Goal: Task Accomplishment & Management: Use online tool/utility

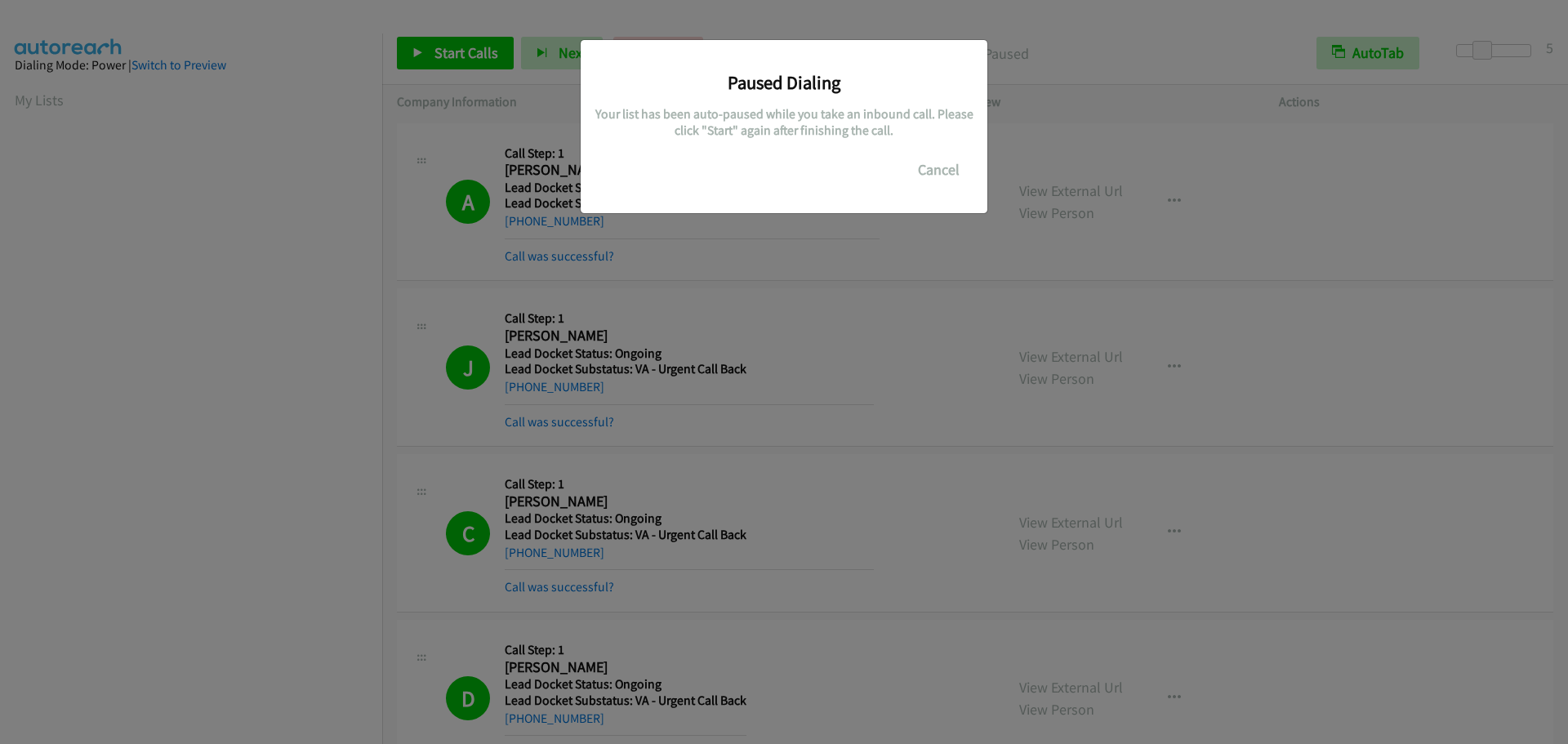
click at [921, 169] on button "Cancel" at bounding box center [938, 169] width 72 height 32
click at [928, 167] on button "Cancel" at bounding box center [938, 169] width 72 height 32
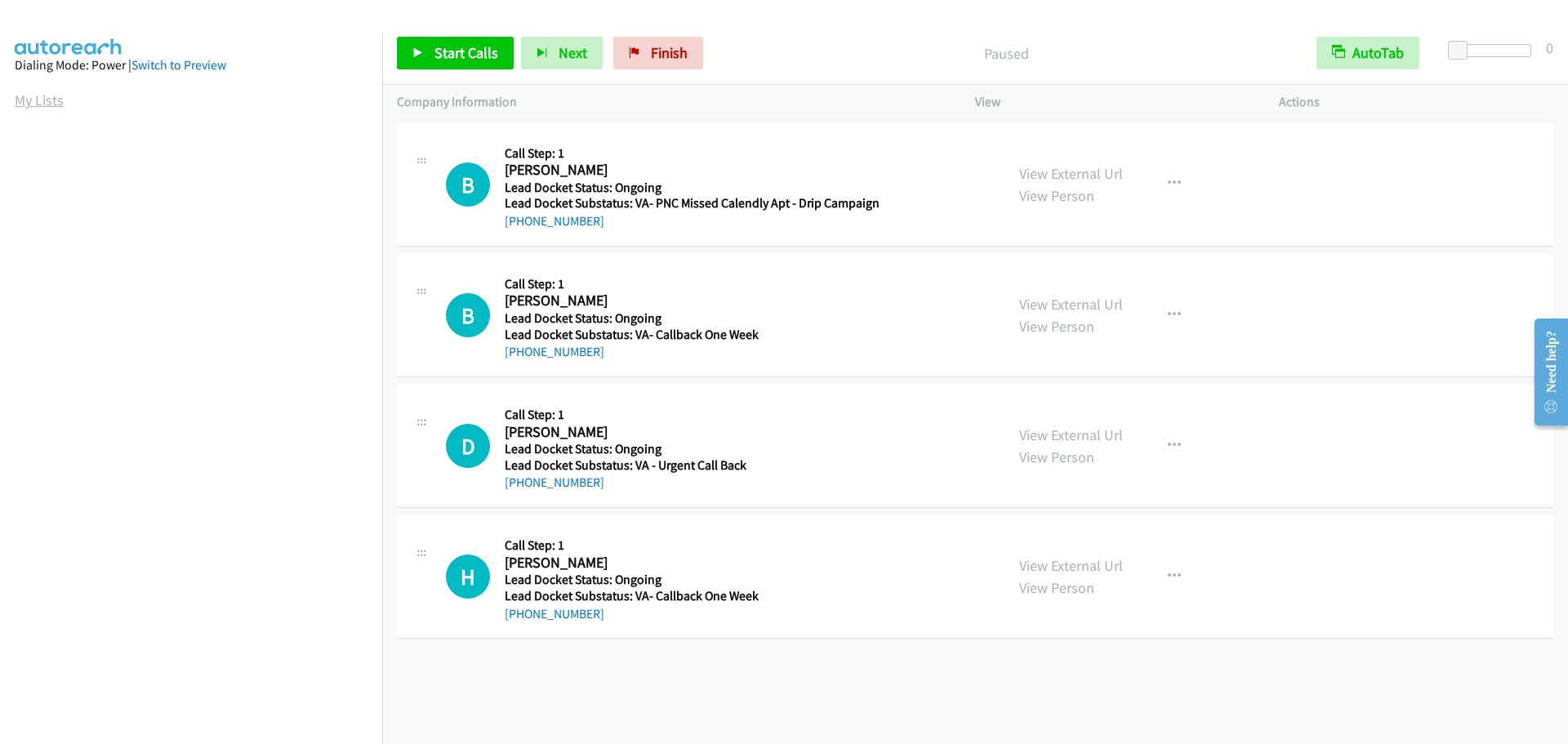
click at [36, 104] on link "My Lists" at bounding box center [39, 100] width 49 height 19
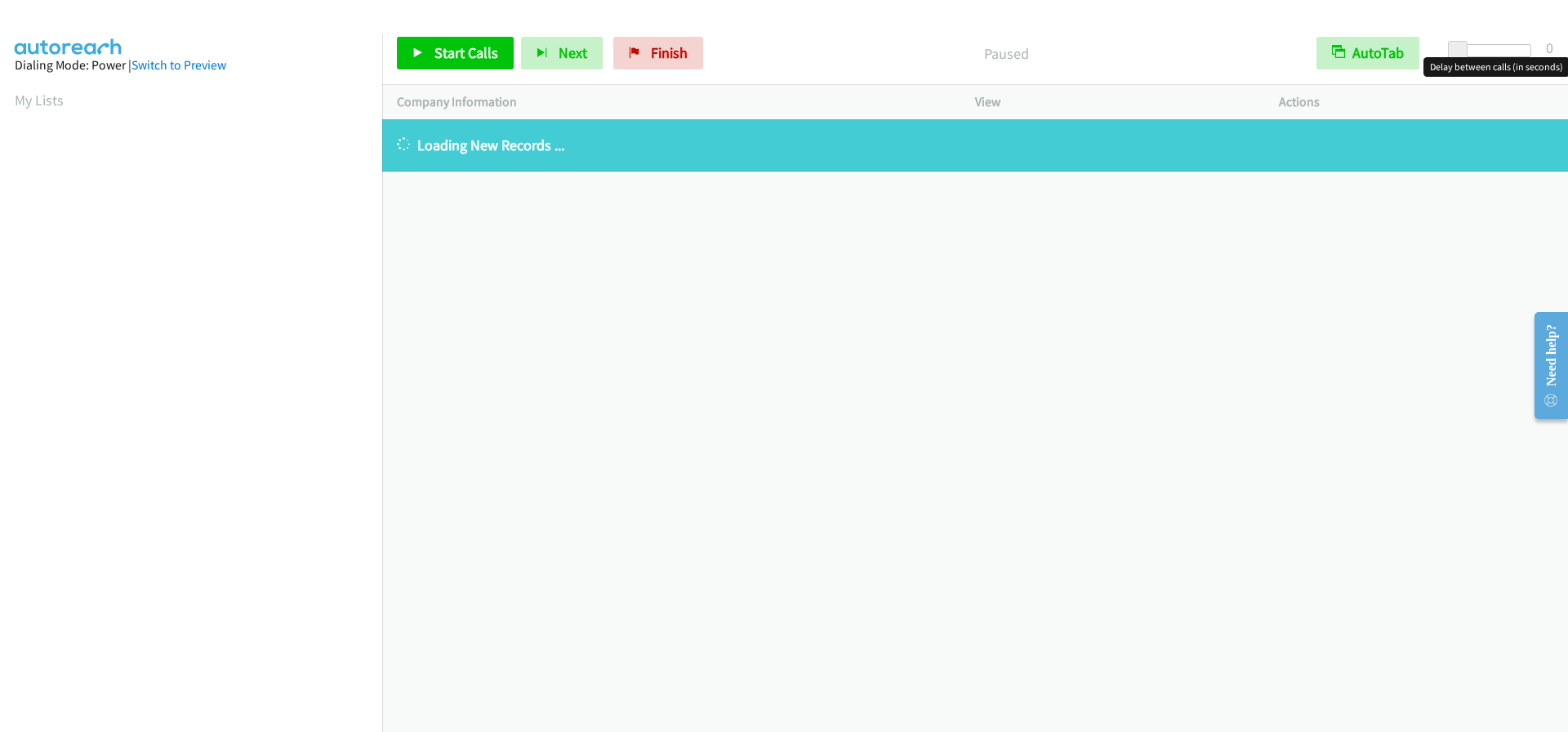
click at [1451, 51] on span at bounding box center [1457, 51] width 19 height 19
drag, startPoint x: 1451, startPoint y: 51, endPoint x: 1476, endPoint y: 52, distance: 25.0
click at [1476, 52] on span at bounding box center [1482, 51] width 19 height 19
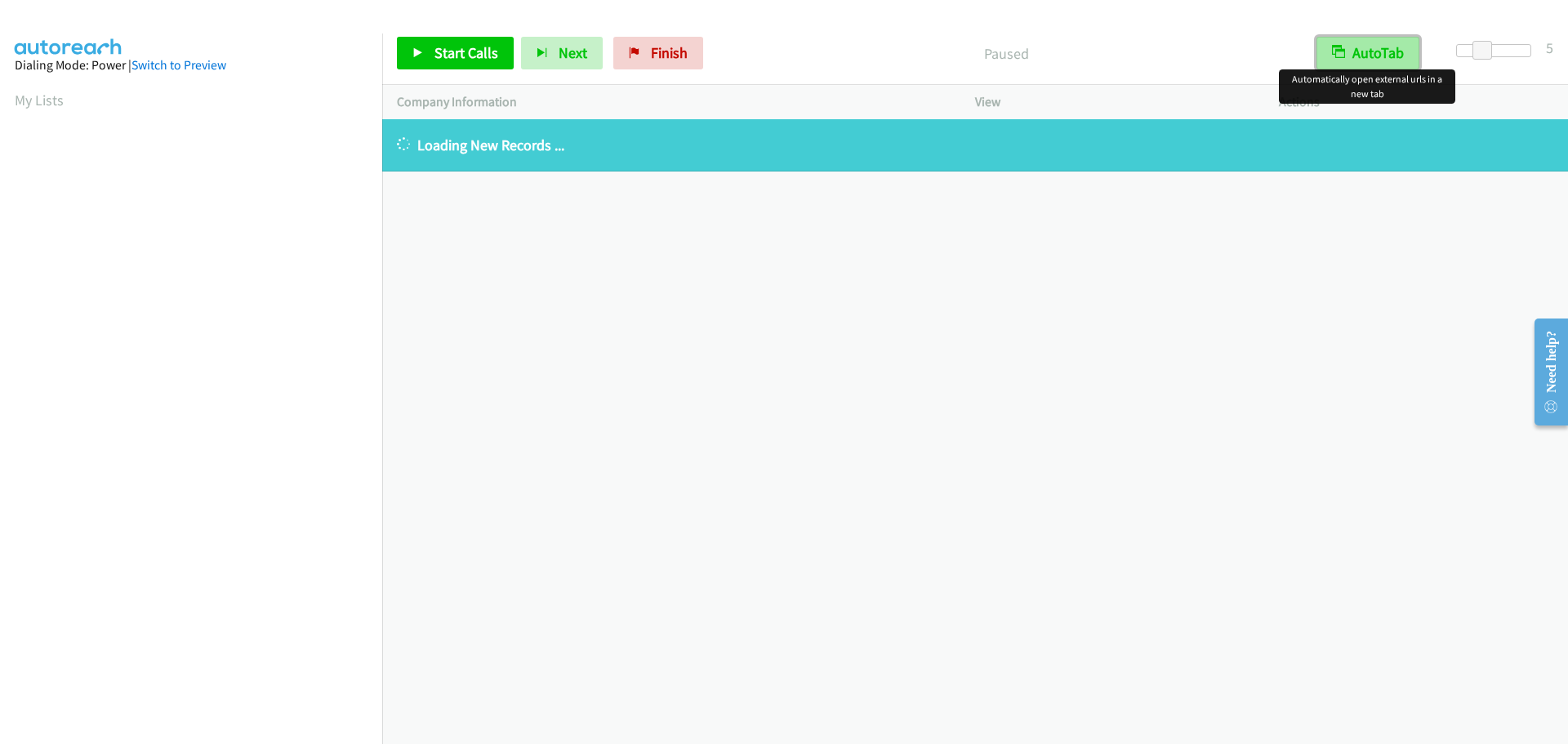
click at [1363, 55] on button "AutoTab" at bounding box center [1368, 52] width 103 height 32
click at [1350, 48] on button "AutoTab" at bounding box center [1369, 52] width 101 height 32
click at [466, 53] on span "Start Calls" at bounding box center [466, 53] width 64 height 19
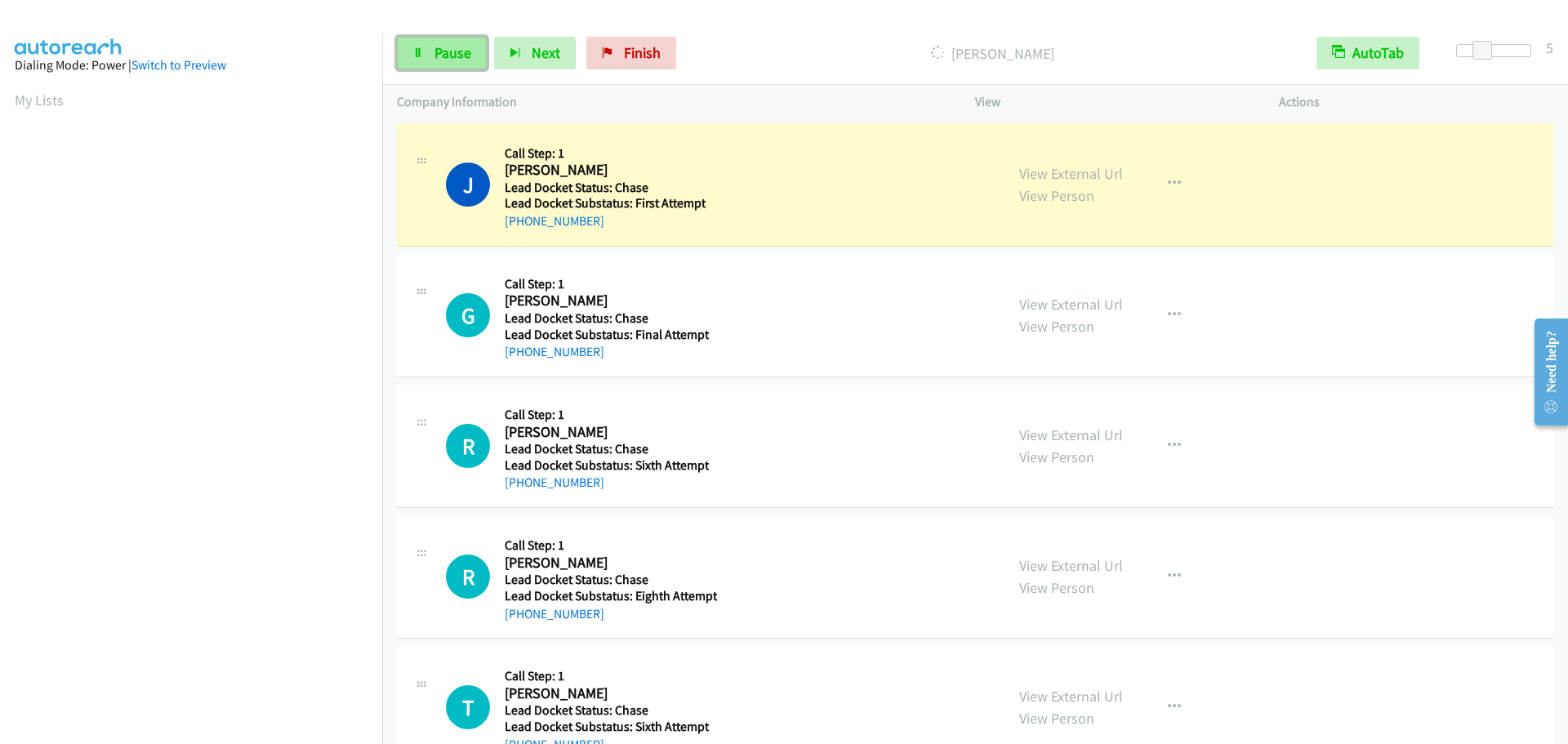
click at [440, 64] on link "Pause" at bounding box center [442, 52] width 90 height 32
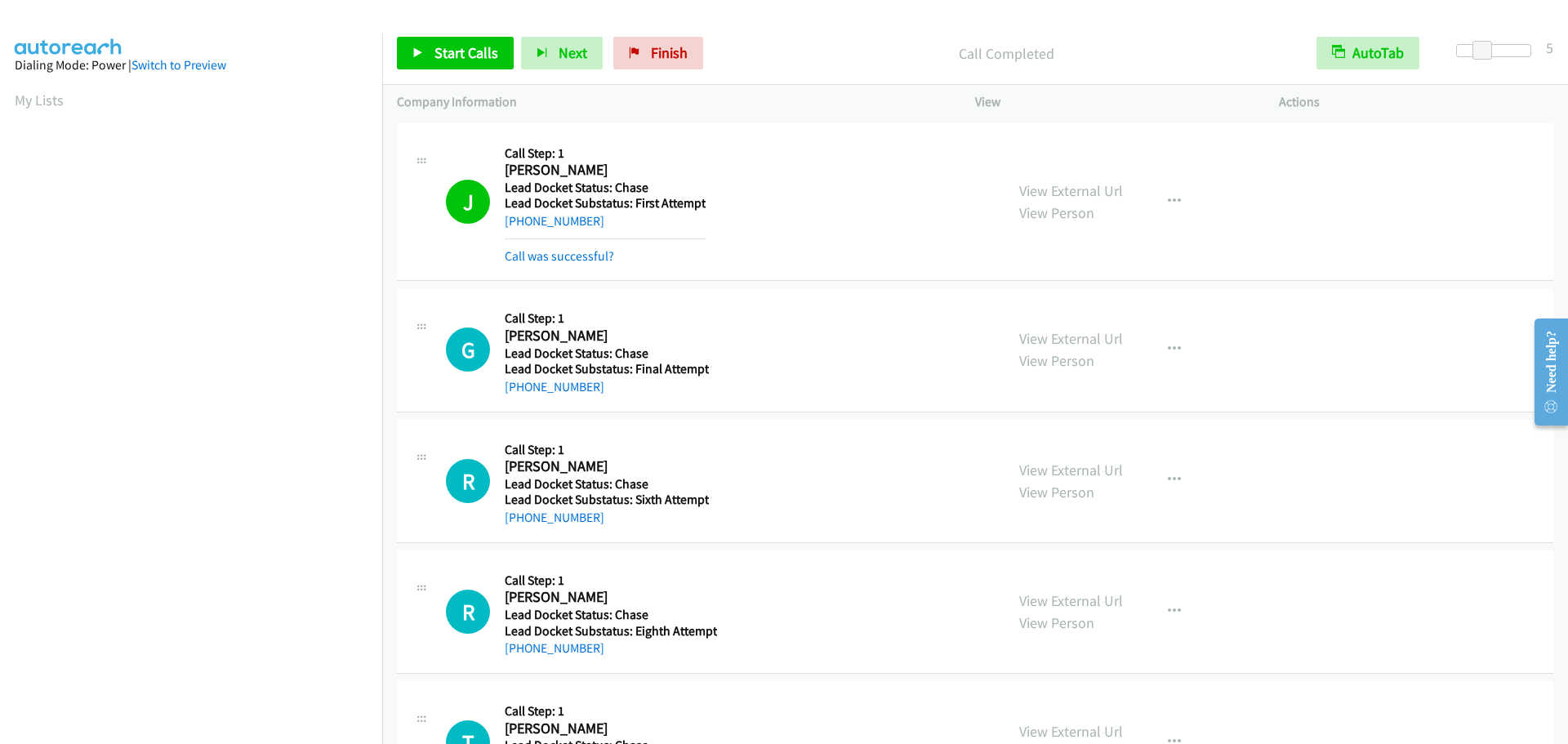
scroll to position [172, 0]
click at [463, 53] on span "Start Calls" at bounding box center [466, 53] width 64 height 19
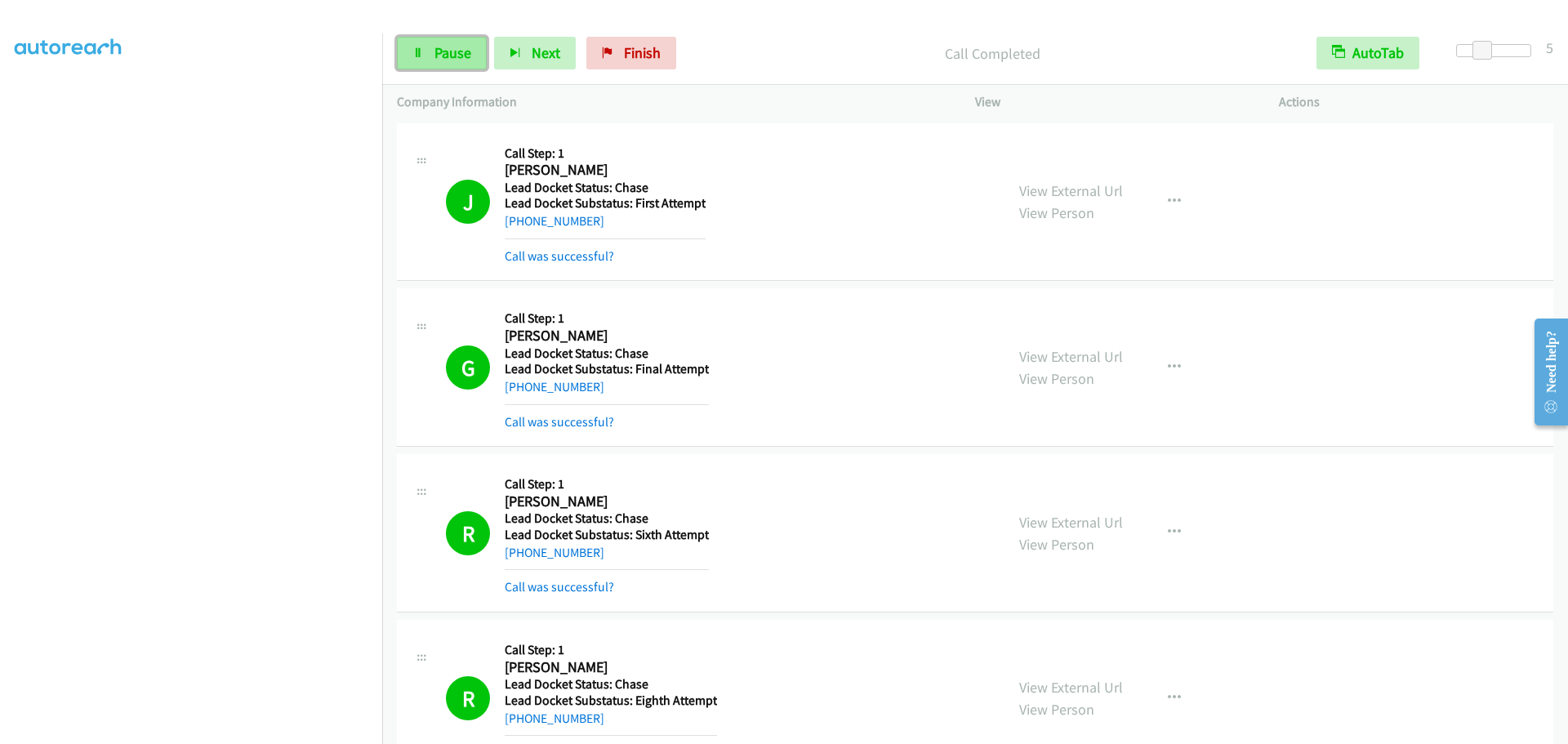
click at [444, 55] on span "Pause" at bounding box center [453, 53] width 37 height 19
click at [444, 55] on span "Start Calls" at bounding box center [466, 53] width 64 height 19
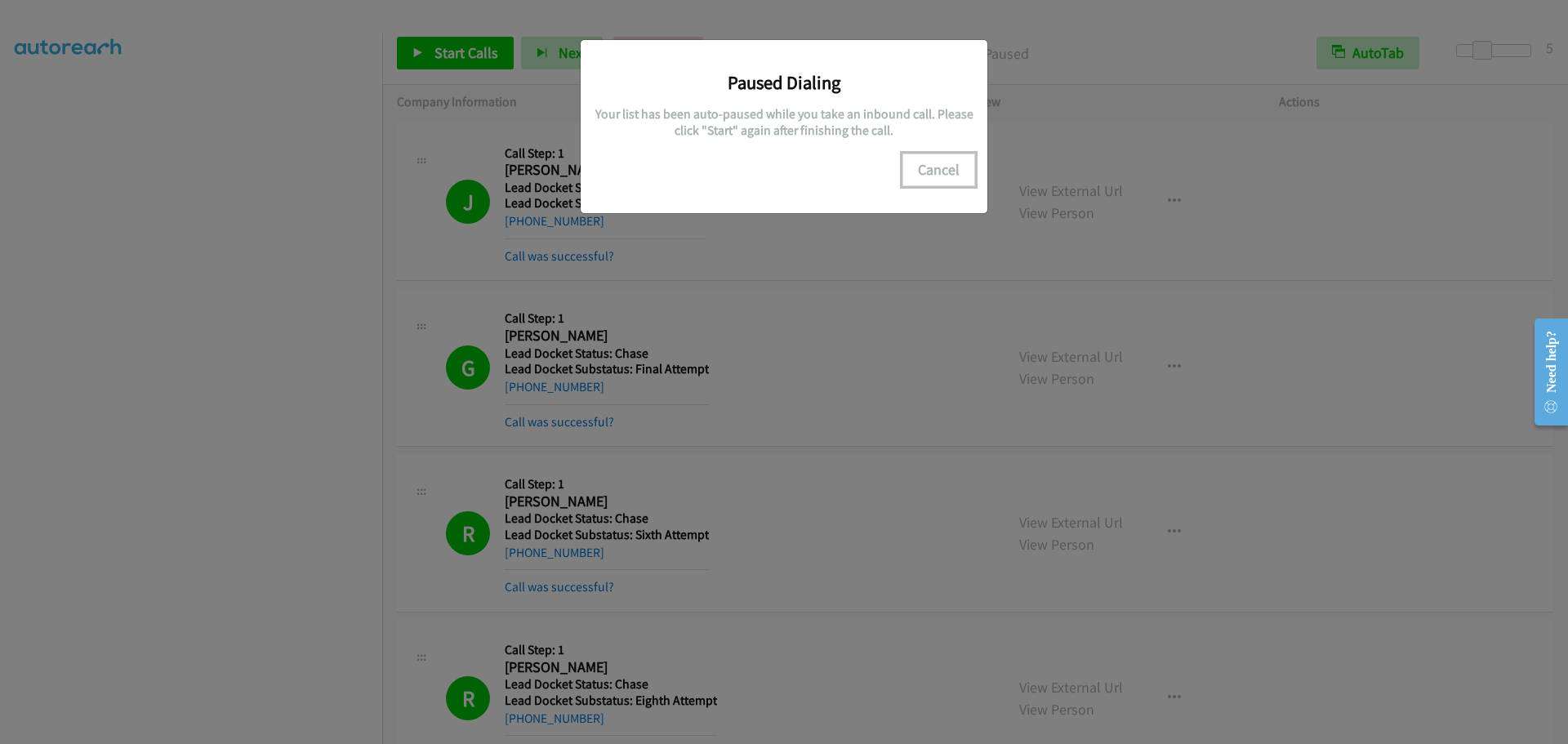
click at [925, 176] on button "Cancel" at bounding box center [938, 169] width 72 height 32
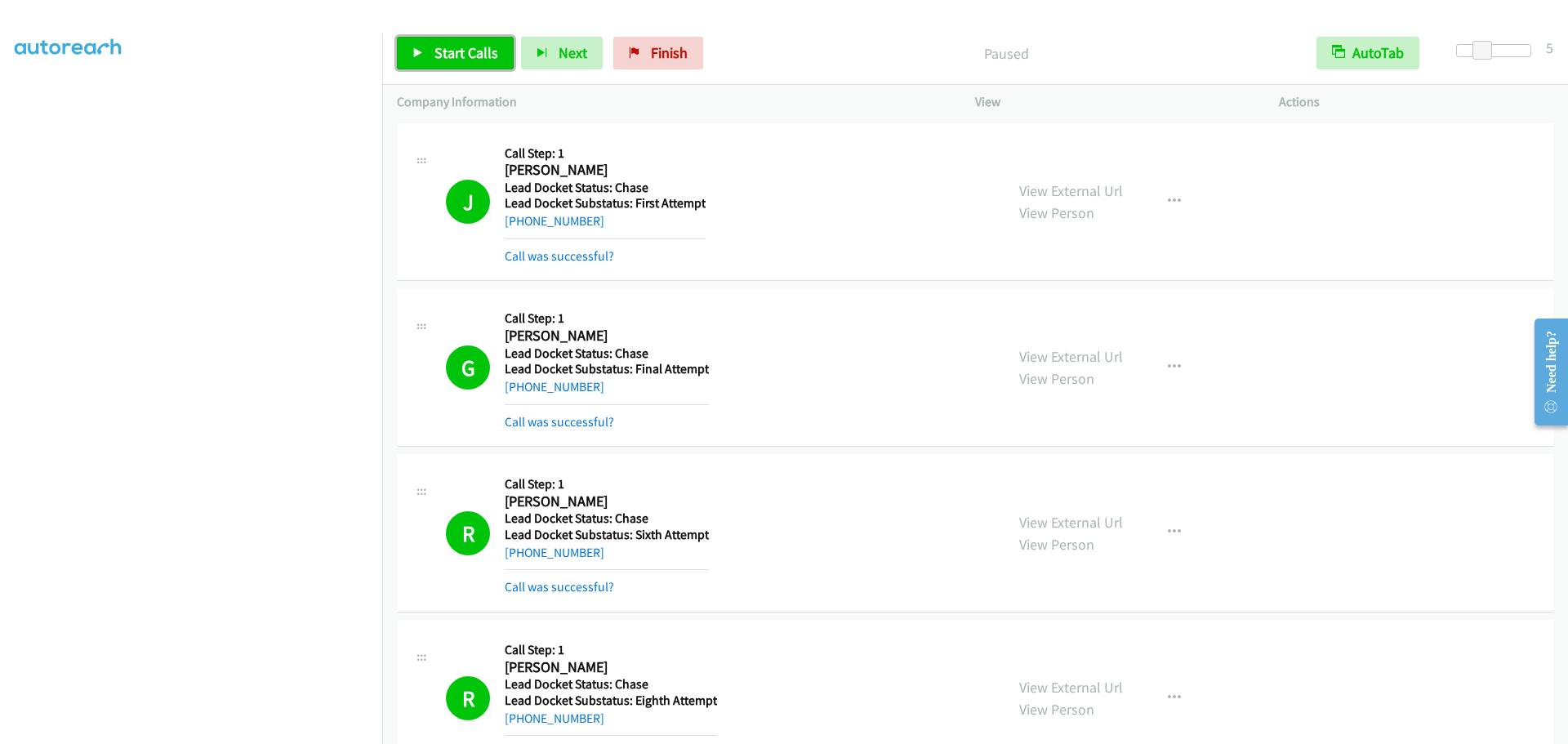
click at [464, 48] on span "Start Calls" at bounding box center [466, 53] width 64 height 19
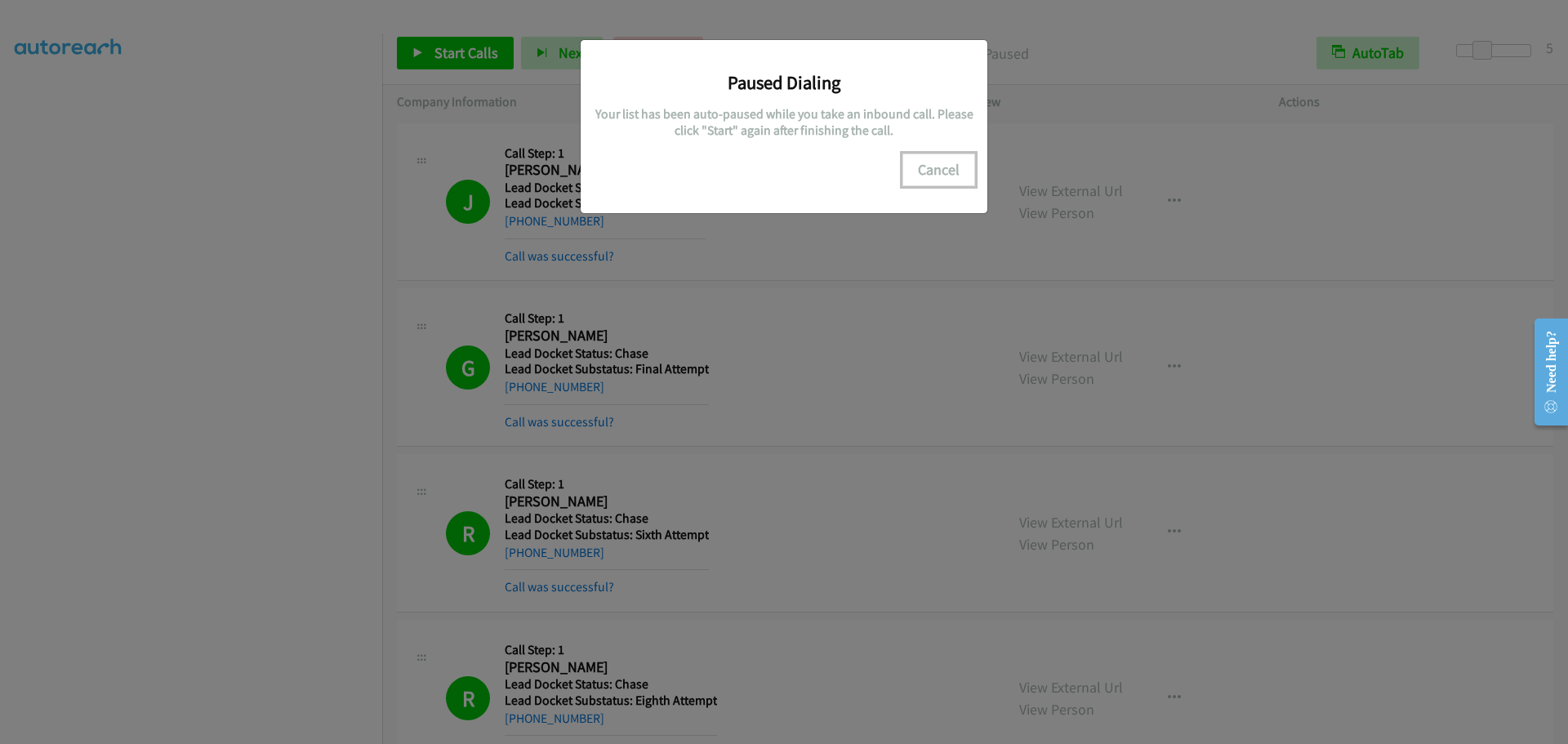
click at [930, 172] on button "Cancel" at bounding box center [938, 169] width 72 height 32
